Goal: Download file/media

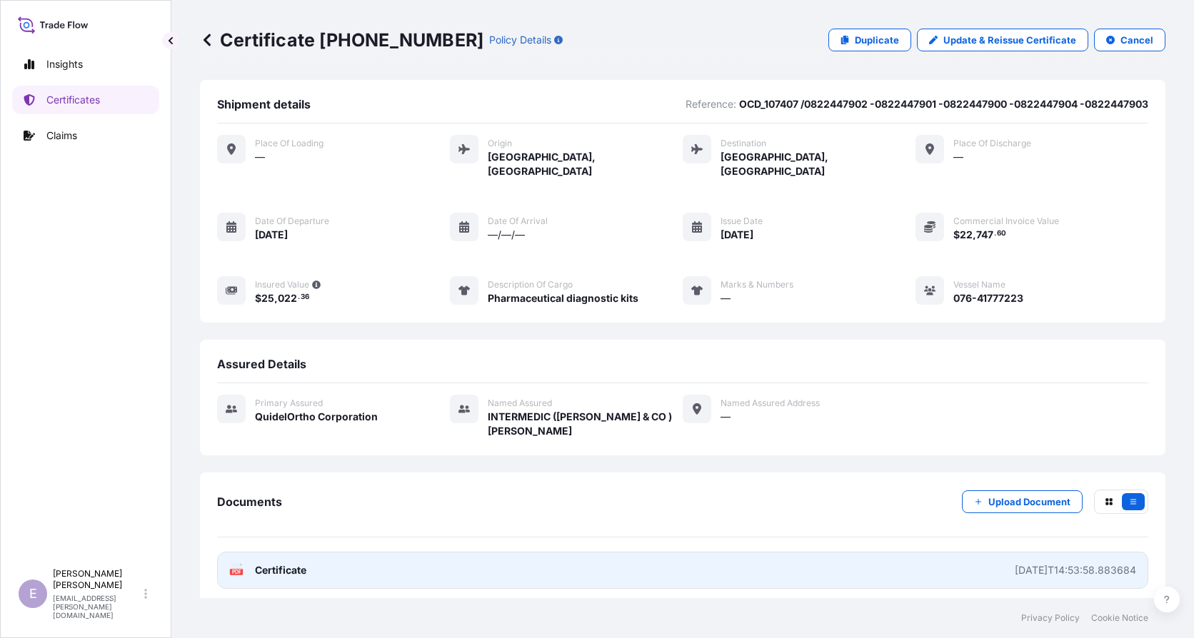
click at [301, 552] on link "PDF Certificate [DATE]T14:53:58.883684" at bounding box center [682, 570] width 931 height 37
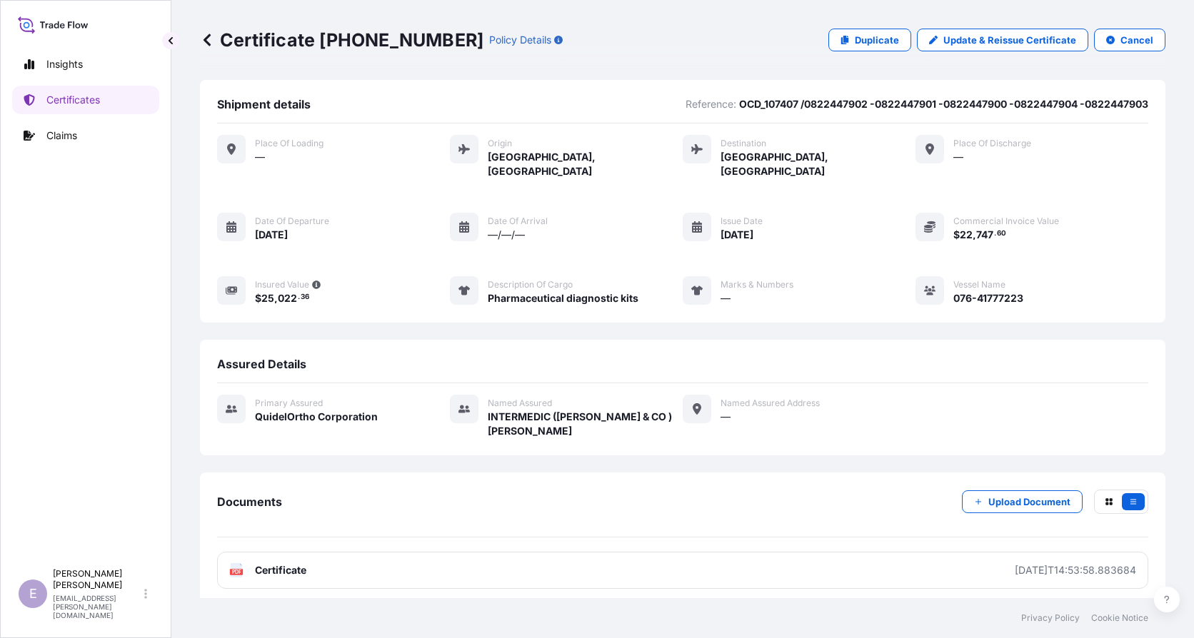
click at [804, 101] on p "OCD_107407 /0822447902 -0822447901 -0822447900 -0822447904 -0822447903" at bounding box center [943, 104] width 409 height 14
copy p "0822447902"
click at [766, 109] on p "OCD_107407 /0822447902 -0822447901 -0822447900 -0822447904 -0822447903" at bounding box center [943, 104] width 409 height 14
click at [795, 104] on p "OCD_107407 /0822447902 -0822447901 -0822447900 -0822447904 -0822447903" at bounding box center [943, 104] width 409 height 14
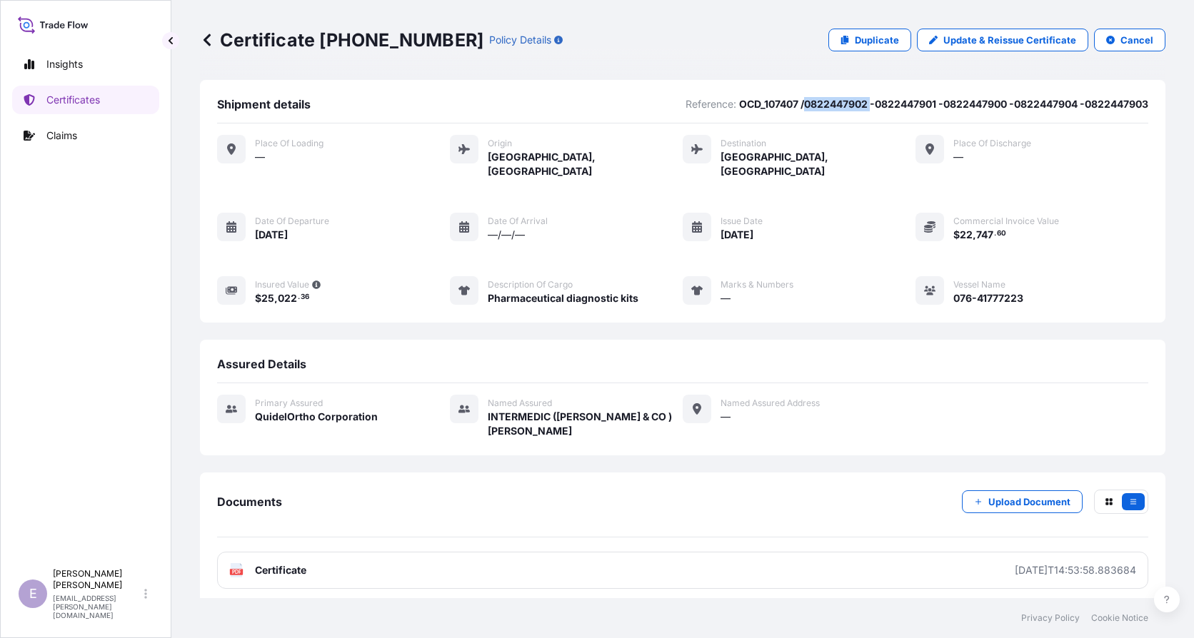
click at [795, 104] on p "OCD_107407 /0822447902 -0822447901 -0822447900 -0822447904 -0822447903" at bounding box center [943, 104] width 409 height 14
copy p "0822447902"
